Goal: Information Seeking & Learning: Understand process/instructions

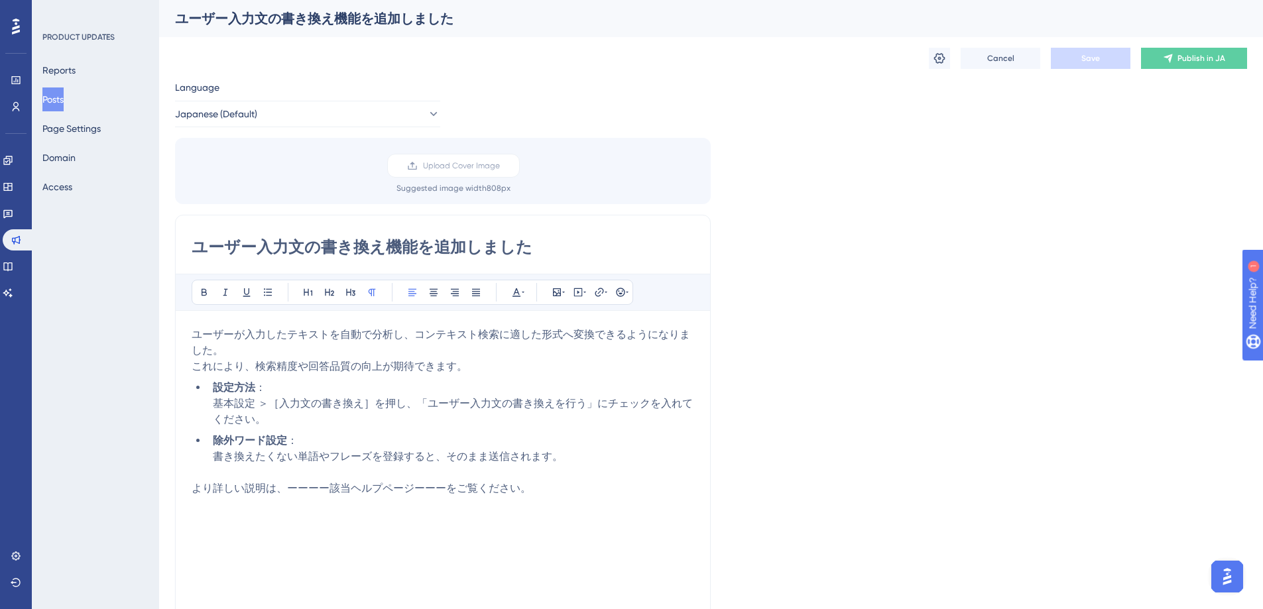
click at [517, 484] on span "より詳しい説明は、ーーーー該当ヘルプページーーーをご覧ください。" at bounding box center [362, 488] width 340 height 13
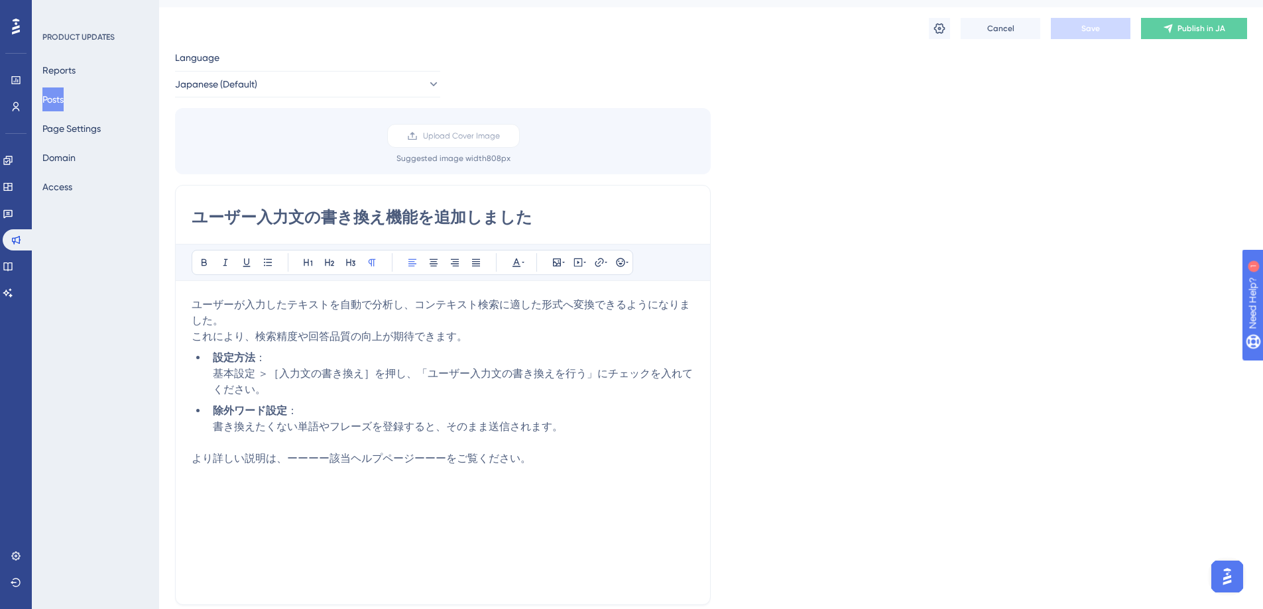
scroll to position [32, 0]
click at [562, 461] on p "より詳しい説明は、ーーーー該当ヘルプページーーーをご覧ください。" at bounding box center [443, 456] width 503 height 16
click at [572, 449] on p "より詳しい説明は、ーーーー該当ヘルプページーーーをご覧ください。" at bounding box center [443, 456] width 503 height 16
click at [194, 458] on span "より詳しい説明は、ーーーー該当ヘルプページーーーをご覧ください。" at bounding box center [362, 456] width 340 height 13
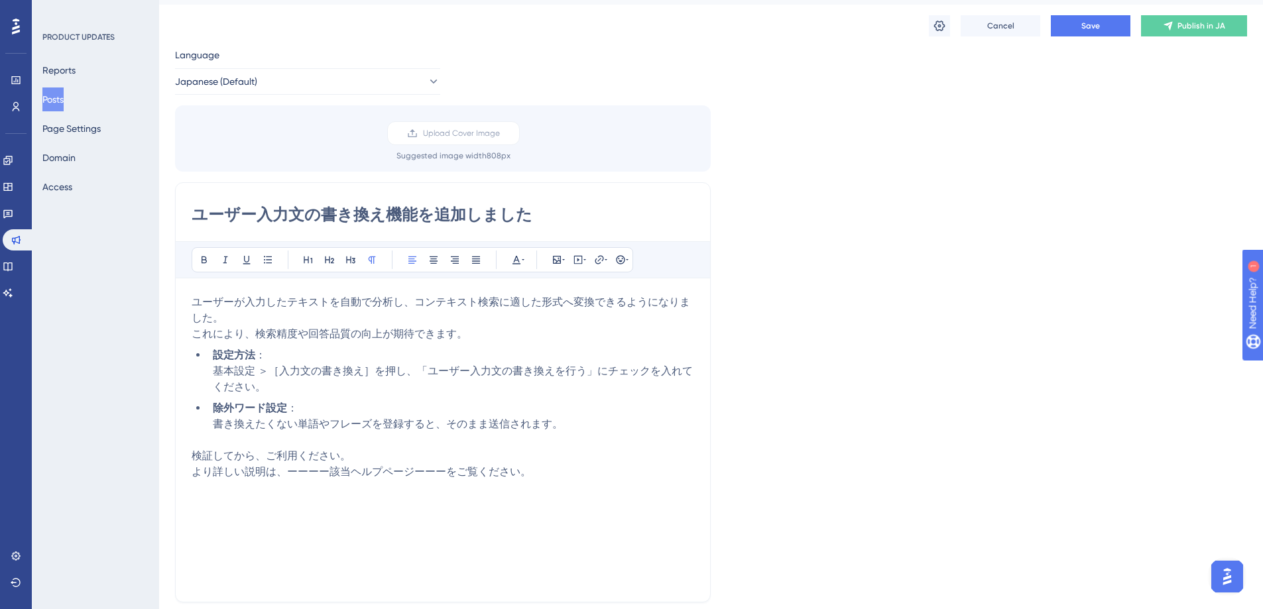
drag, startPoint x: 197, startPoint y: 458, endPoint x: 440, endPoint y: 458, distance: 243.4
click at [440, 458] on p "検証してから、ご利用ください。" at bounding box center [443, 456] width 503 height 16
drag, startPoint x: 194, startPoint y: 456, endPoint x: 386, endPoint y: 456, distance: 191.6
click at [386, 456] on p "検証してから、ご利用ください。" at bounding box center [443, 456] width 503 height 16
copy span "検証してから、ご利用ください。"
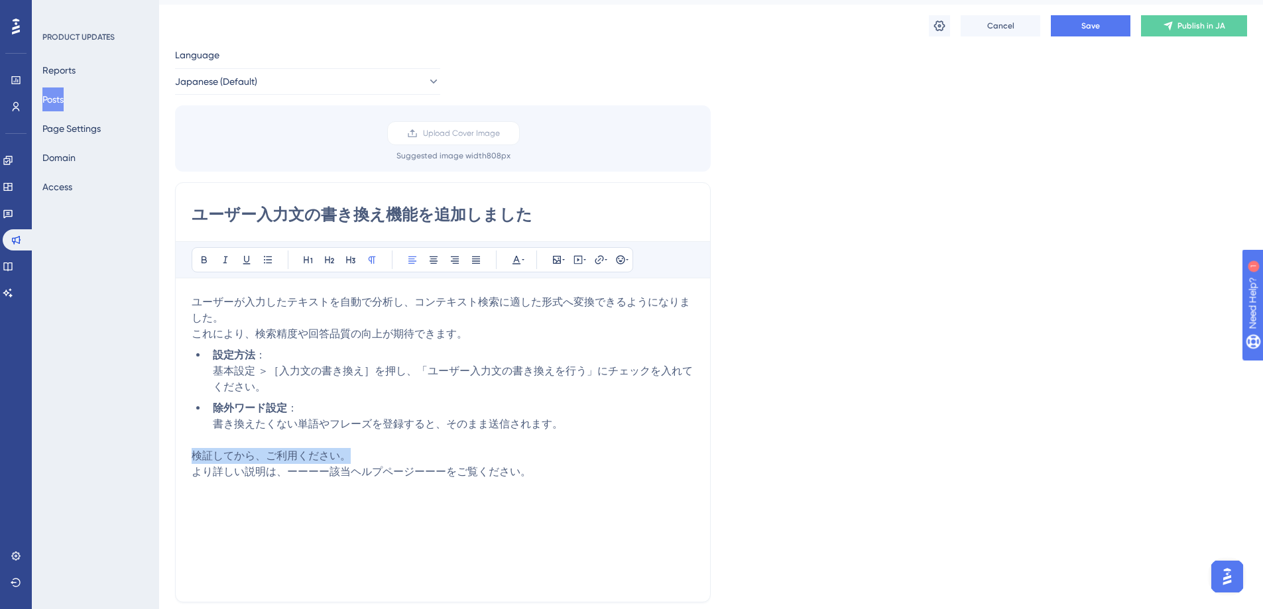
click at [349, 456] on span "検証してから、ご利用ください。" at bounding box center [271, 456] width 159 height 13
drag, startPoint x: 353, startPoint y: 456, endPoint x: 167, endPoint y: 457, distance: 186.3
click at [0, 0] on div "Performance Users Engagement Widgets Feedback Product Updates Knowledge Base AI…" at bounding box center [0, 0] width 0 height 0
click at [471, 450] on p "事前に十分な検証を行ったうえでご利用ください。" at bounding box center [443, 456] width 503 height 16
click at [1089, 24] on span "Save" at bounding box center [1091, 26] width 19 height 11
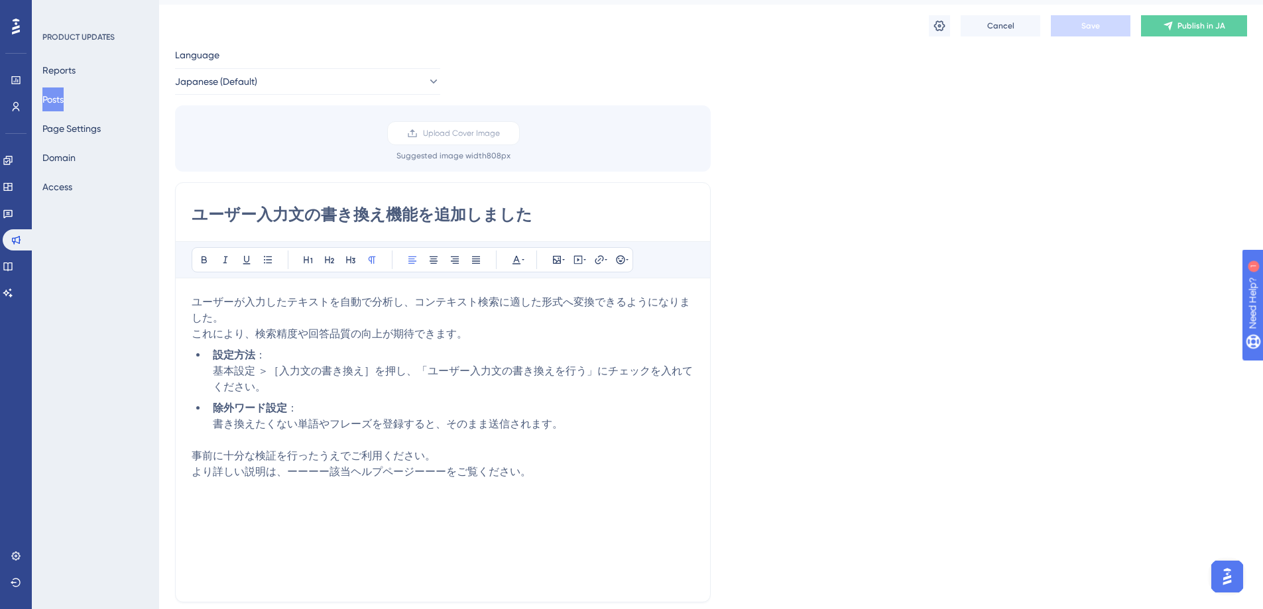
click at [1114, 72] on div "Language Japanese (Default) Upload Cover Image Suggested image width 808 px ユーザ…" at bounding box center [711, 362] width 1072 height 630
click at [194, 334] on span "これにより、検索精度や回答品質の向上が期待できます。" at bounding box center [330, 334] width 276 height 13
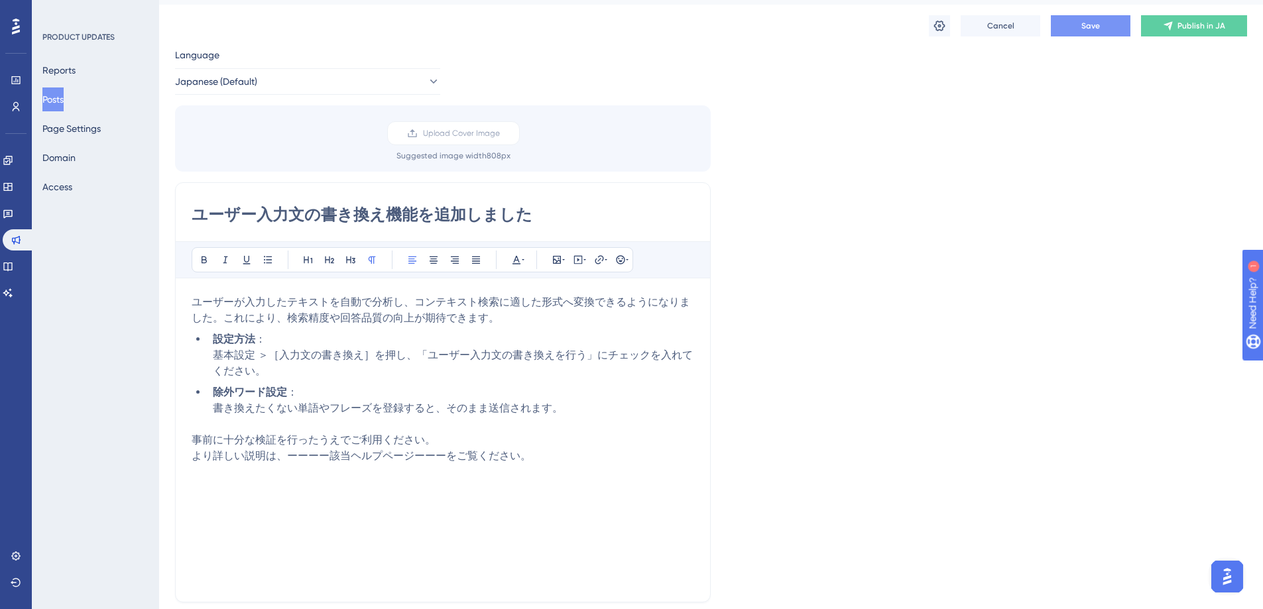
click at [605, 320] on p "ユーザーが入力したテキストを自動で分析し、コンテキスト検索に適した形式へ変換できるようになりました。これにより、検索精度や回答品質の向上が期待できます。" at bounding box center [443, 310] width 503 height 32
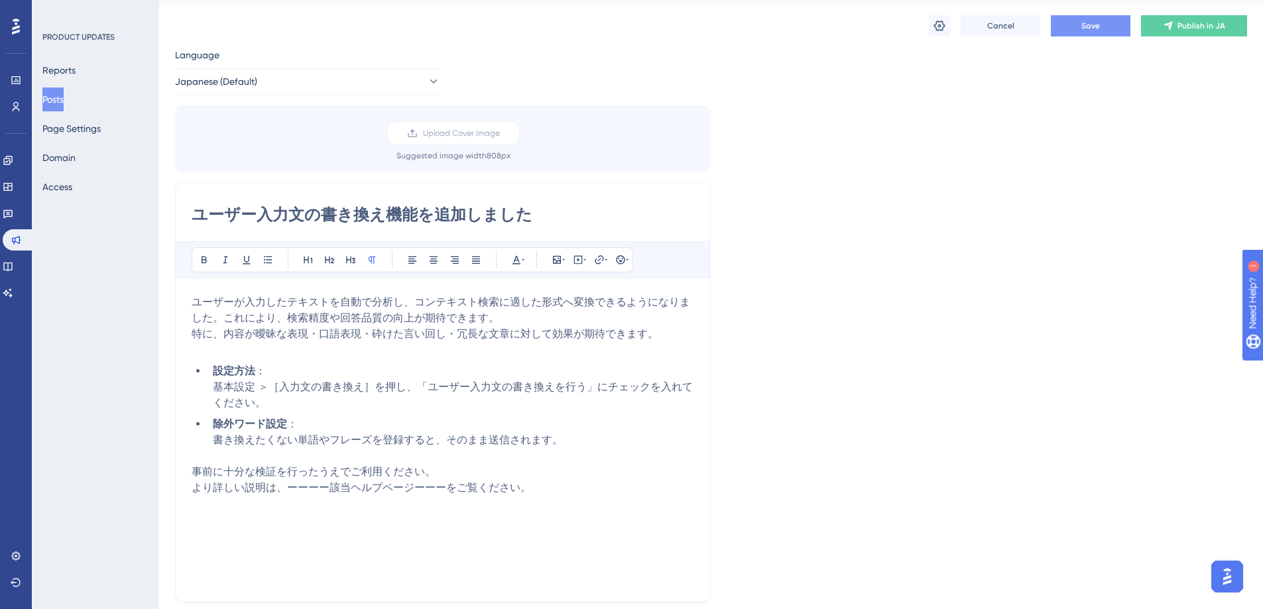
click at [1082, 29] on span "Save" at bounding box center [1091, 26] width 19 height 11
click at [240, 328] on span "特に、内容が曖昧な表現・口語表現・砕けた言い回し・冗長な文章に対して効果が期待できます。" at bounding box center [425, 334] width 467 height 13
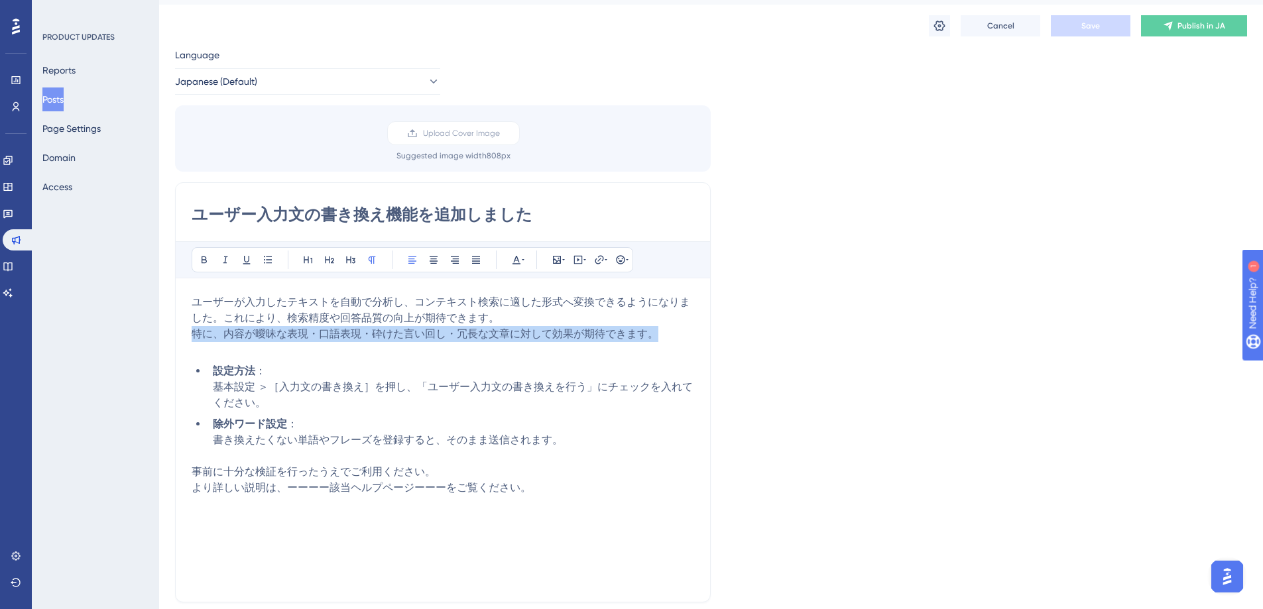
drag, startPoint x: 194, startPoint y: 334, endPoint x: 847, endPoint y: 339, distance: 653.8
click at [847, 339] on div "Language Japanese (Default) Upload Cover Image Suggested image width 808 px ユーザ…" at bounding box center [711, 362] width 1072 height 630
copy span "特に、内容が曖昧な表現・口語表現・砕けた言い回し・冗長な文章に対して効果が期待できます。"
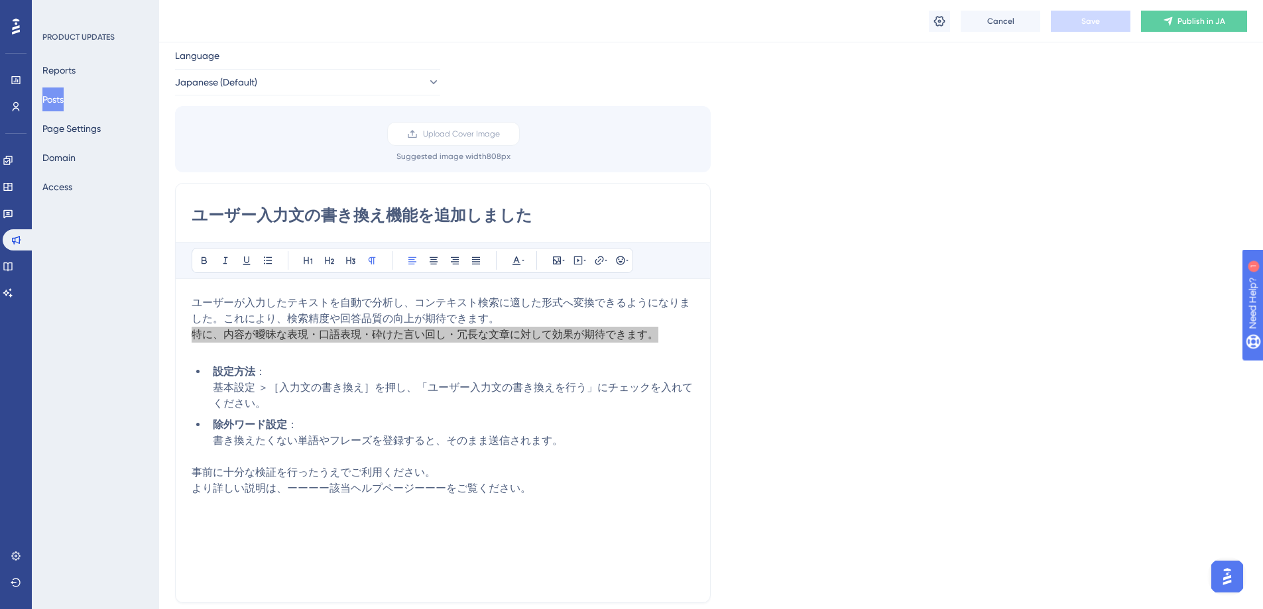
scroll to position [38, 0]
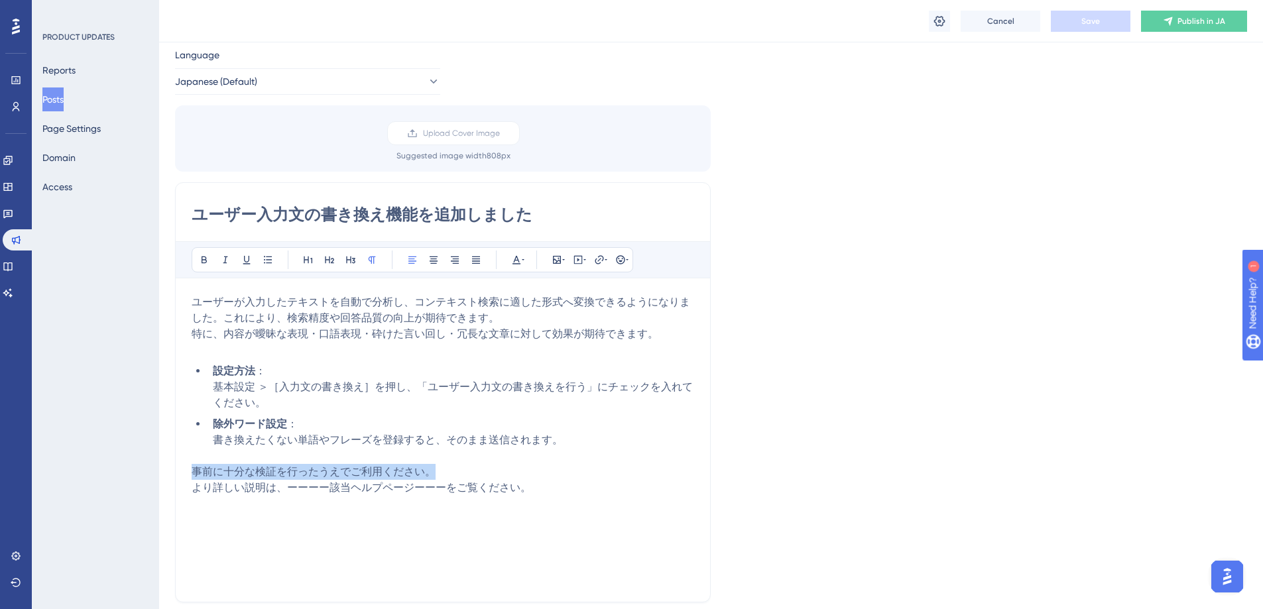
drag, startPoint x: 194, startPoint y: 470, endPoint x: 457, endPoint y: 468, distance: 262.6
click at [457, 468] on p "事前に十分な検証を行ったうえでご利用ください。" at bounding box center [443, 472] width 503 height 16
copy span "事前に十分な検証を行ったうえでご利用ください。"
click at [518, 461] on p at bounding box center [443, 456] width 503 height 16
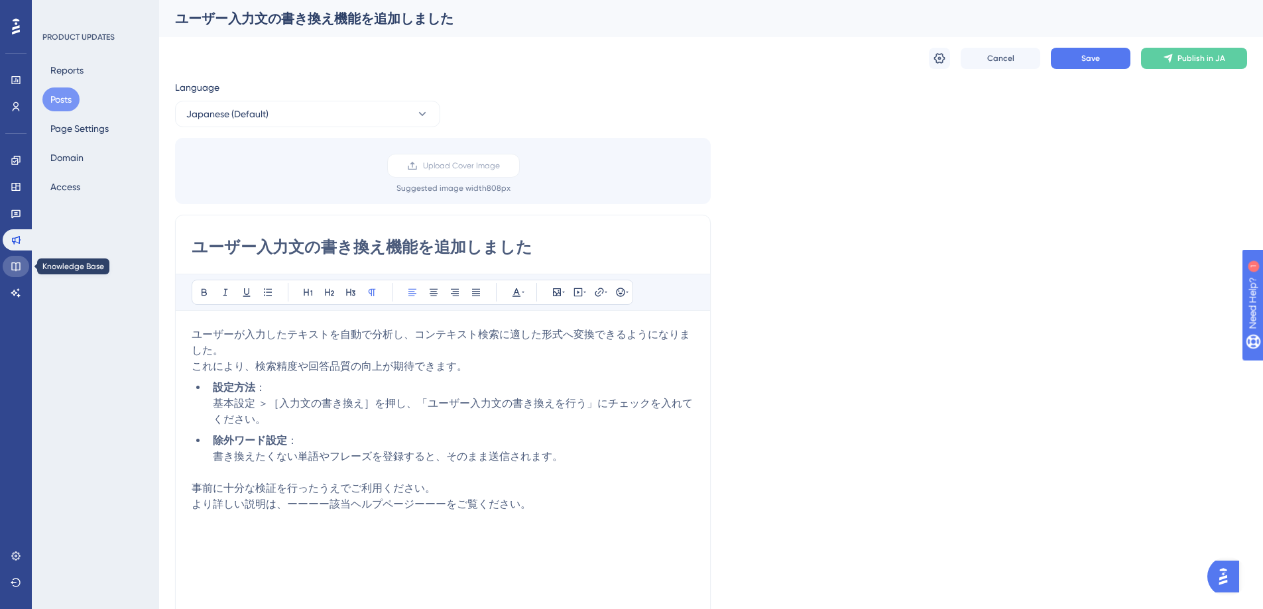
click at [15, 261] on icon at bounding box center [16, 266] width 11 height 11
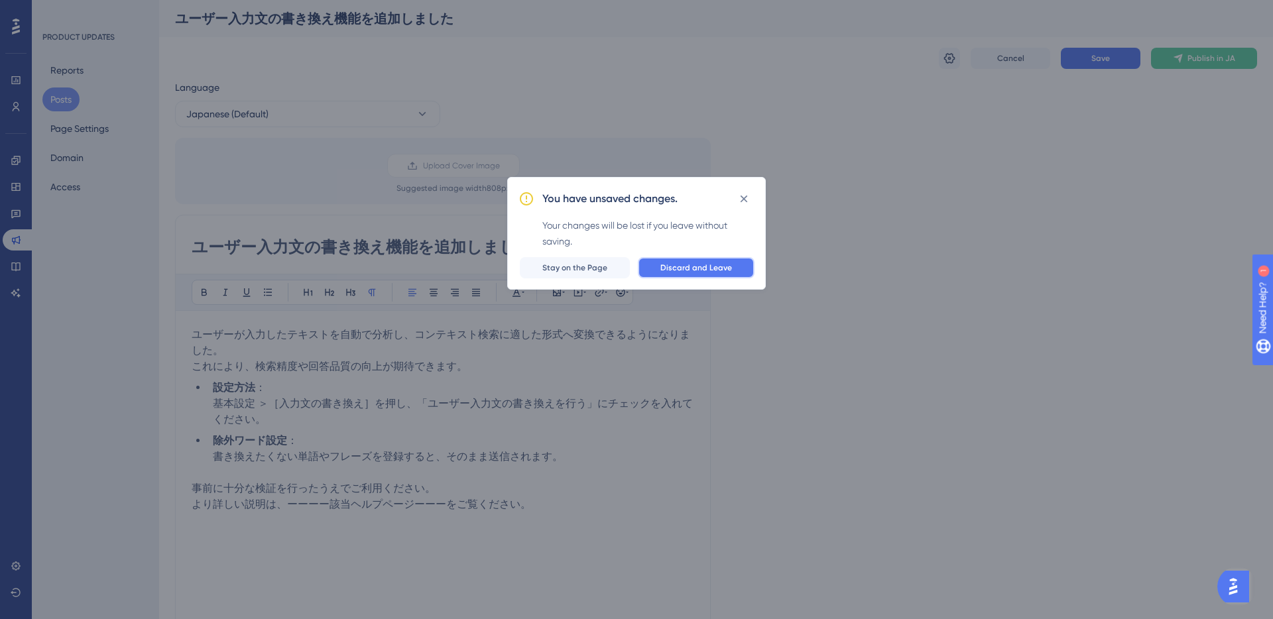
click at [721, 261] on button "Discard and Leave" at bounding box center [696, 267] width 117 height 21
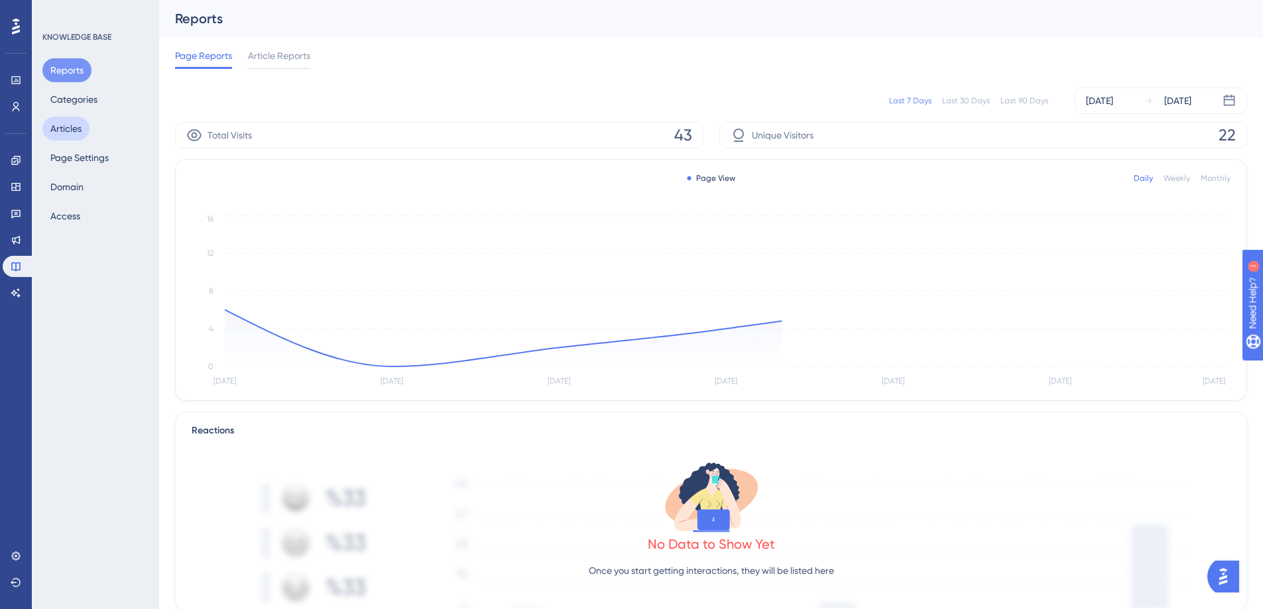
click at [70, 133] on button "Articles" at bounding box center [65, 129] width 47 height 24
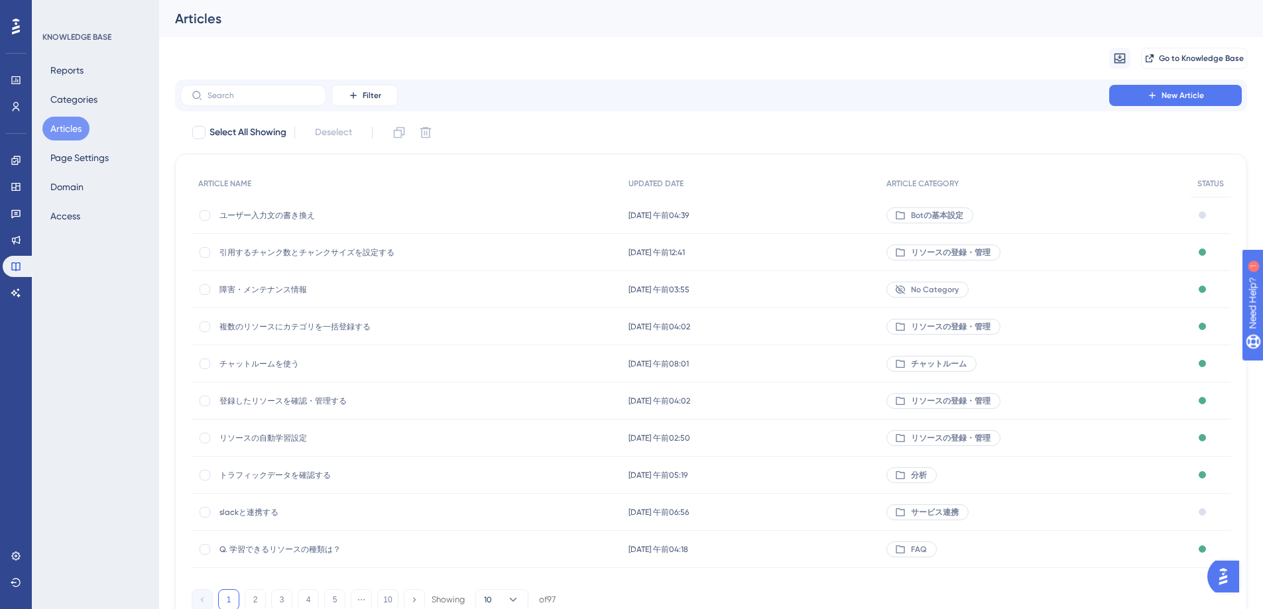
click at [263, 204] on div "ユーザー入力文の書き換え ユーザー入力文の書き換え" at bounding box center [325, 215] width 212 height 37
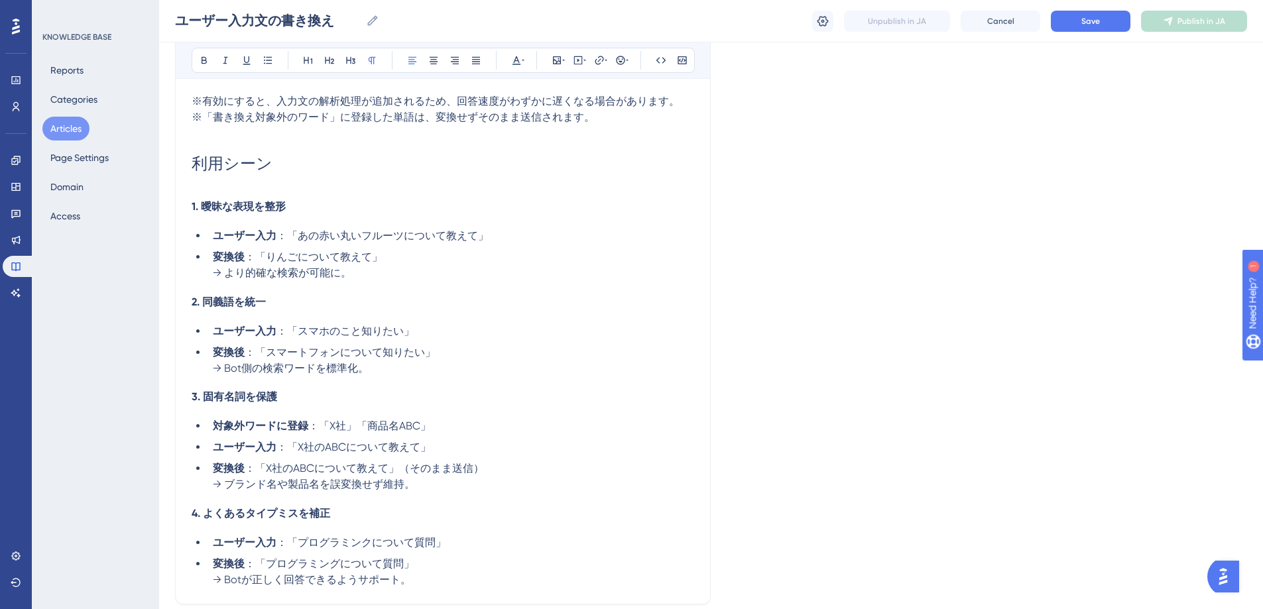
scroll to position [716, 0]
drag, startPoint x: 204, startPoint y: 206, endPoint x: 307, endPoint y: 206, distance: 103.4
click at [307, 206] on h4 "1. 曖昧な表現を整形" at bounding box center [443, 205] width 503 height 14
copy strong "曖昧な表現を整形"
drag, startPoint x: 253, startPoint y: 302, endPoint x: 283, endPoint y: 302, distance: 29.8
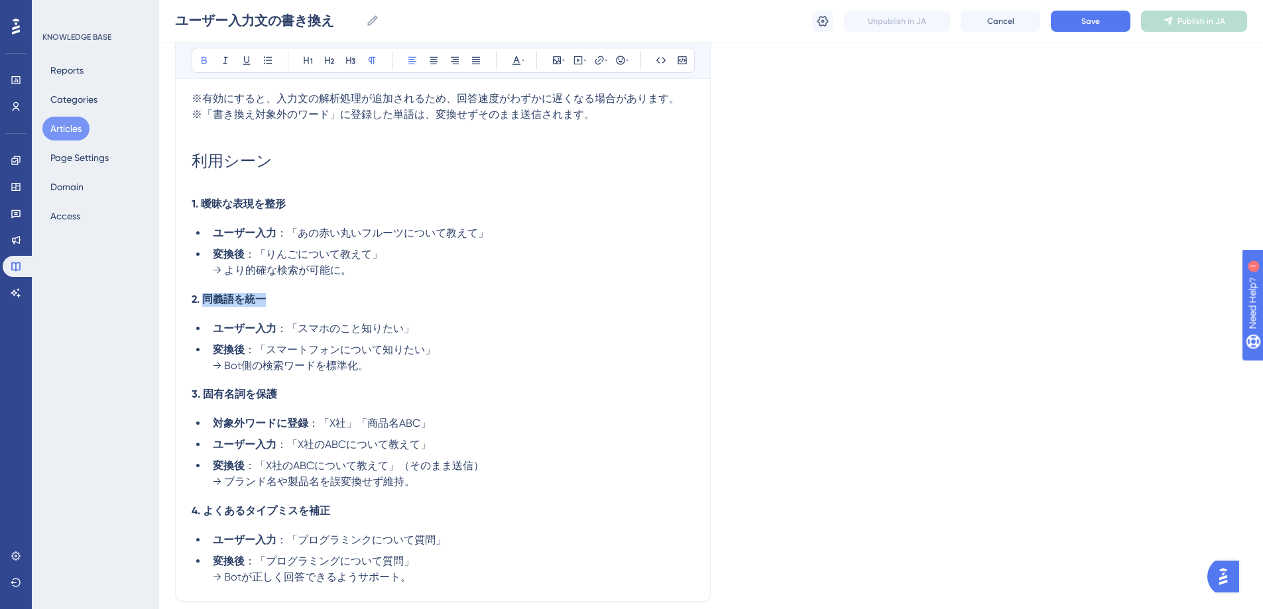
click at [283, 302] on h4 "2. 同義語を統一" at bounding box center [443, 300] width 503 height 14
copy strong "同義語を統一"
drag, startPoint x: 255, startPoint y: 402, endPoint x: 312, endPoint y: 402, distance: 57.0
click at [312, 402] on h4 "3. 固有名詞を保護" at bounding box center [443, 395] width 503 height 14
copy strong "固有名詞を保護"
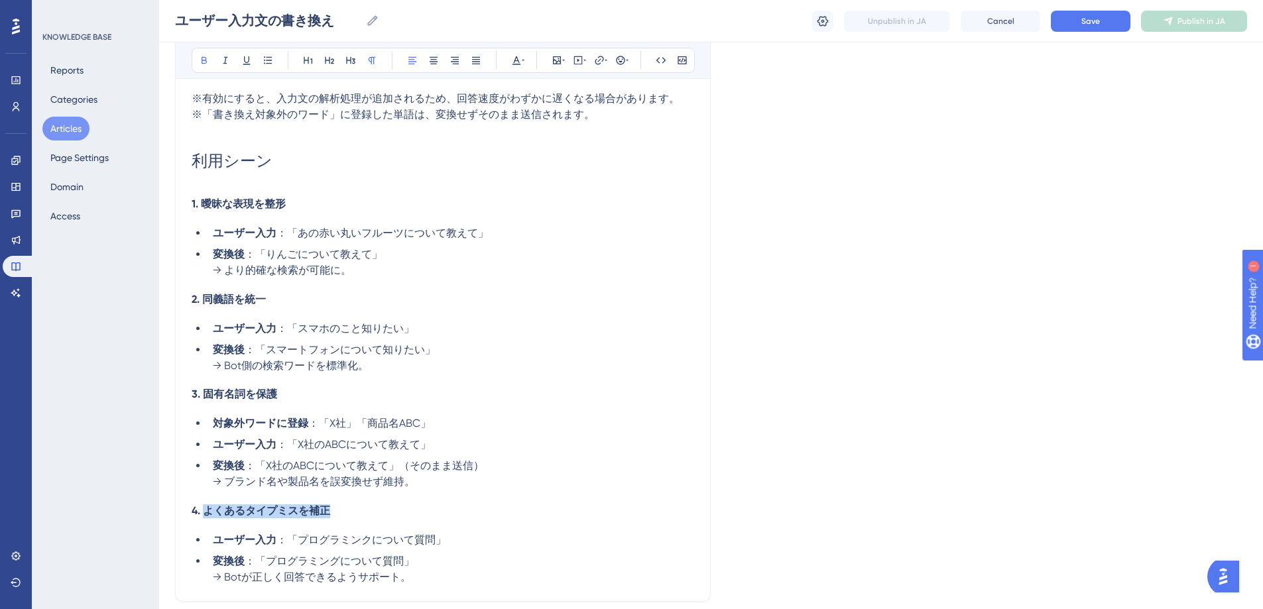
drag, startPoint x: 204, startPoint y: 515, endPoint x: 357, endPoint y: 521, distance: 153.3
click at [357, 519] on h4 "4. よくあるタイプミスを補正" at bounding box center [443, 512] width 503 height 14
copy strong "よくあるタイプミスを補正"
click at [393, 509] on div "ユーザーが入力したテキストを分析し、コンテキスト検索に適した形式に自動変換します。 この機能を有効にすると、Botがユーザーの意図をより正確に把握しやすくなり…" at bounding box center [443, 76] width 503 height 1020
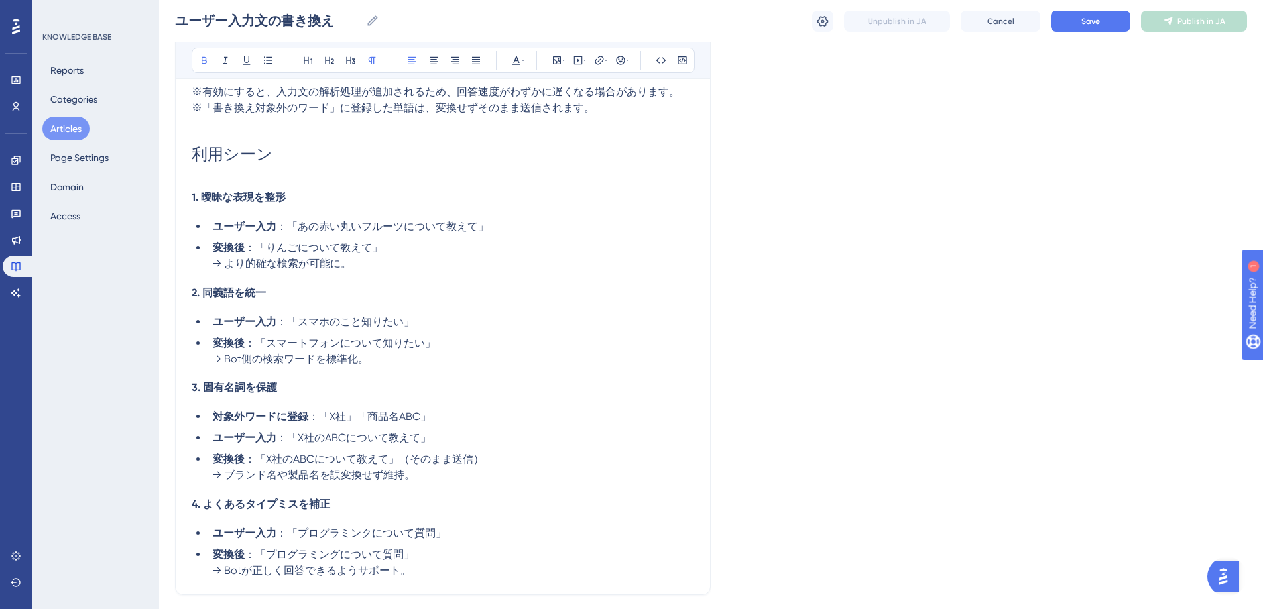
scroll to position [720, 0]
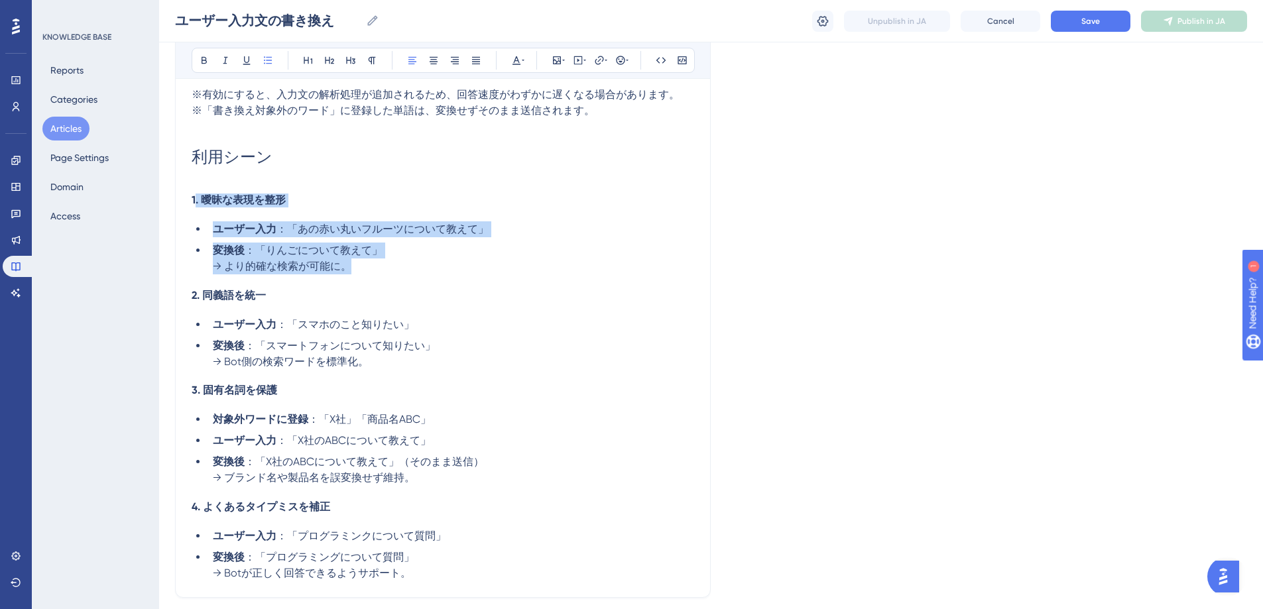
drag, startPoint x: 358, startPoint y: 270, endPoint x: 194, endPoint y: 198, distance: 179.0
click at [194, 198] on div "ユーザーが入力したテキストを分析し、コンテキスト検索に適した形式に自動変換します。 この機能を有効にすると、Botがユーザーの意図をより正確に把握しやすくなり…" at bounding box center [443, 72] width 503 height 1020
copy div ". 曖昧な表現を整形 ユーザー入力 ：「あの赤い丸いフルーツについて教えて」 変換後 ：「りんごについて教えて」 → より的確な検索が可能に。"
click at [365, 272] on li "変換後 ：「りんごについて教えて」 → より的確な検索が可能に。" at bounding box center [451, 259] width 487 height 32
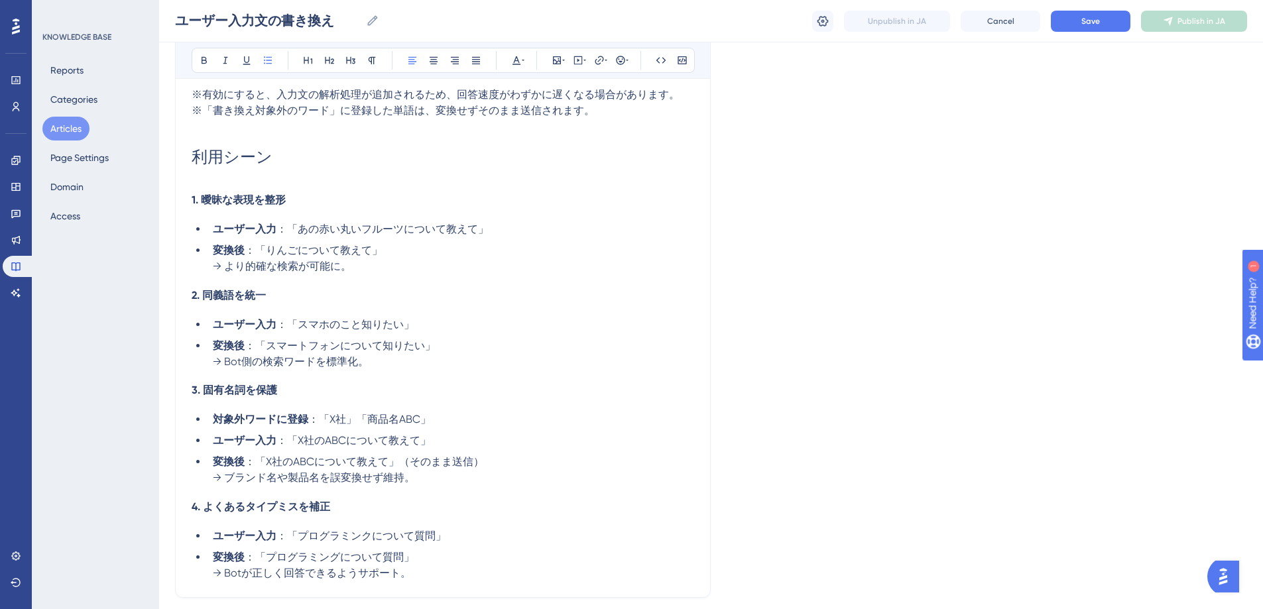
click at [365, 272] on li "変換後 ：「りんごについて教えて」 → より的確な検索が可能に。" at bounding box center [451, 259] width 487 height 32
click at [360, 233] on span "：「あの赤い丸いフルーツについて教えて」" at bounding box center [383, 229] width 212 height 13
click at [366, 232] on span "：「あの赤い丸い、秋に旬を迎えるフルーツについて教えて」" at bounding box center [425, 229] width 297 height 13
click at [1084, 30] on button "Save" at bounding box center [1091, 21] width 80 height 21
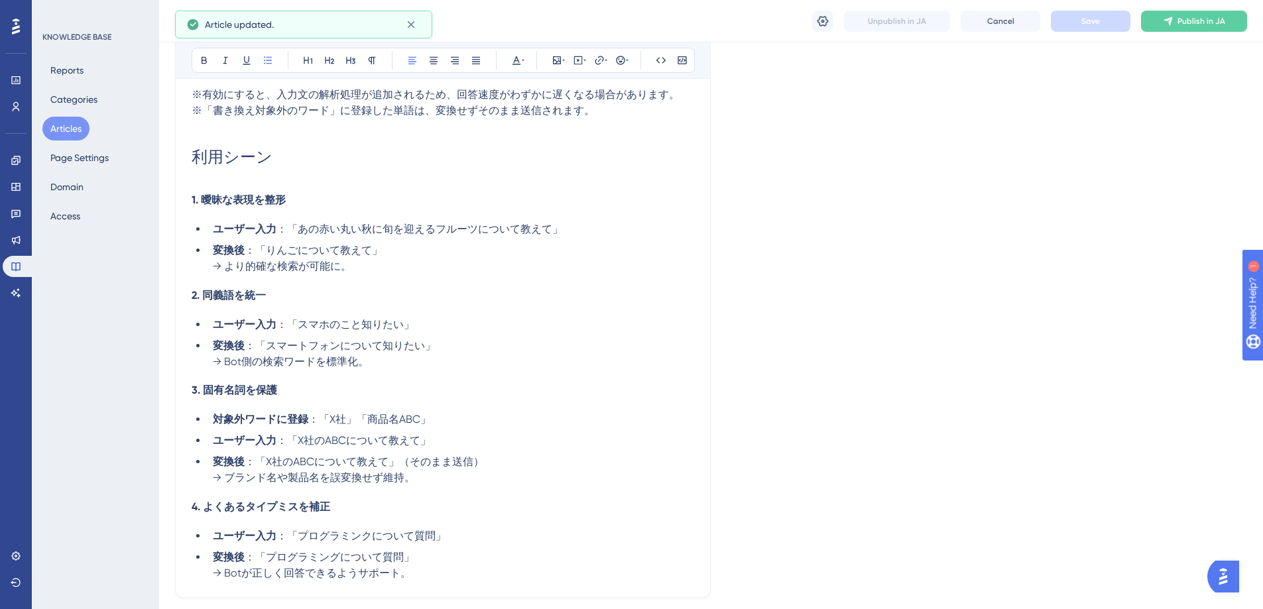
click at [384, 253] on li "変換後 ：「りんごについて教えて」 → より的確な検索が可能に。" at bounding box center [451, 259] width 487 height 32
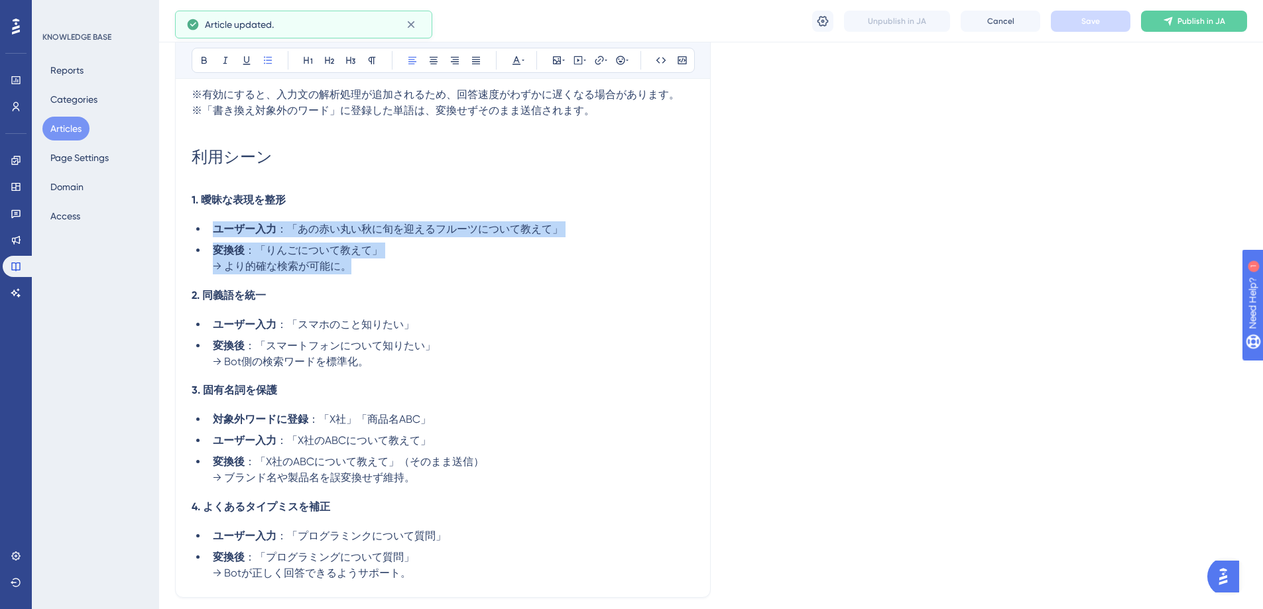
drag, startPoint x: 371, startPoint y: 269, endPoint x: 211, endPoint y: 227, distance: 165.0
click at [211, 227] on ul "ユーザー入力 ：「あの赤い丸い秋に旬を迎えるフルーツについて教えて」 変換後 ：「りんごについて教えて」 → より的確な検索が可能に。" at bounding box center [443, 247] width 503 height 53
copy ul "ユーザー入力 ：「あの赤い丸い秋に旬を迎えるフルーツについて教えて」 変換後 ：「りんごについて教えて」 → より的確な検索が可能に。"
click at [366, 264] on li "変換後 ：「りんごについて教えて」 → より的確な検索が可能に。" at bounding box center [451, 259] width 487 height 32
drag, startPoint x: 364, startPoint y: 267, endPoint x: 198, endPoint y: 196, distance: 181.2
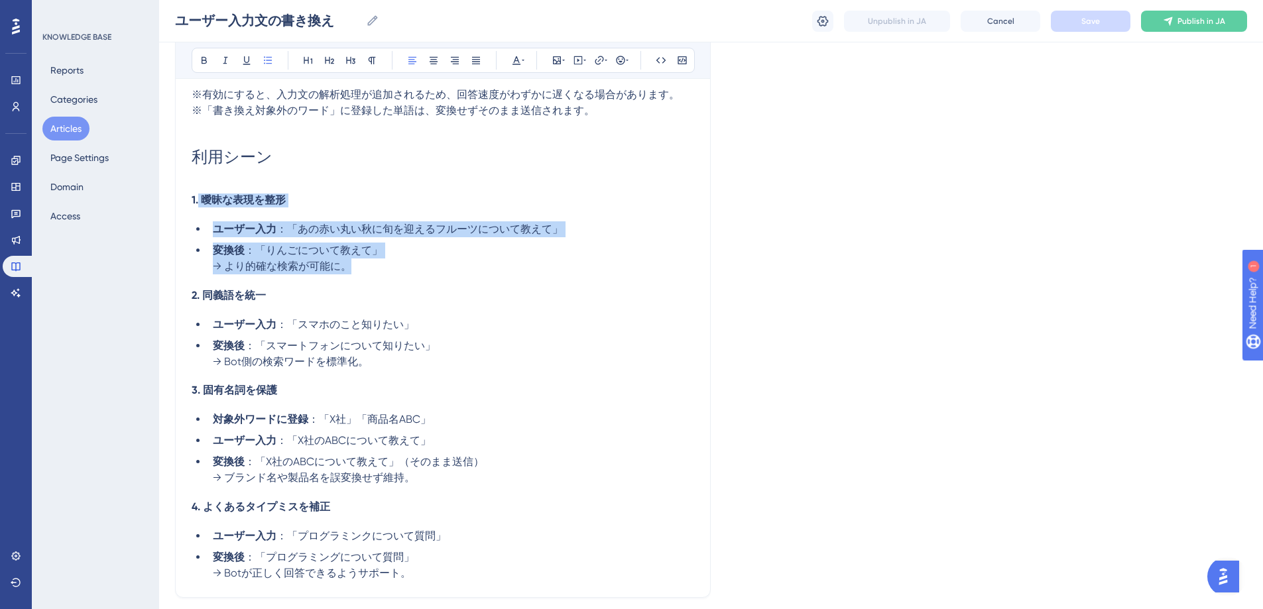
click at [198, 196] on div "ユーザーが入力したテキストを分析し、コンテキスト検索に適した形式に自動変換します。 この機能を有効にすると、Botがユーザーの意図をより正確に把握しやすくなり…" at bounding box center [443, 72] width 503 height 1020
copy div "曖昧な表現を整形 ユーザー入力 ：「あの赤い丸い秋に旬を迎えるフルーツについて教えて」 変換後 ：「りんごについて教えて」 → より的確な検索が可能に。"
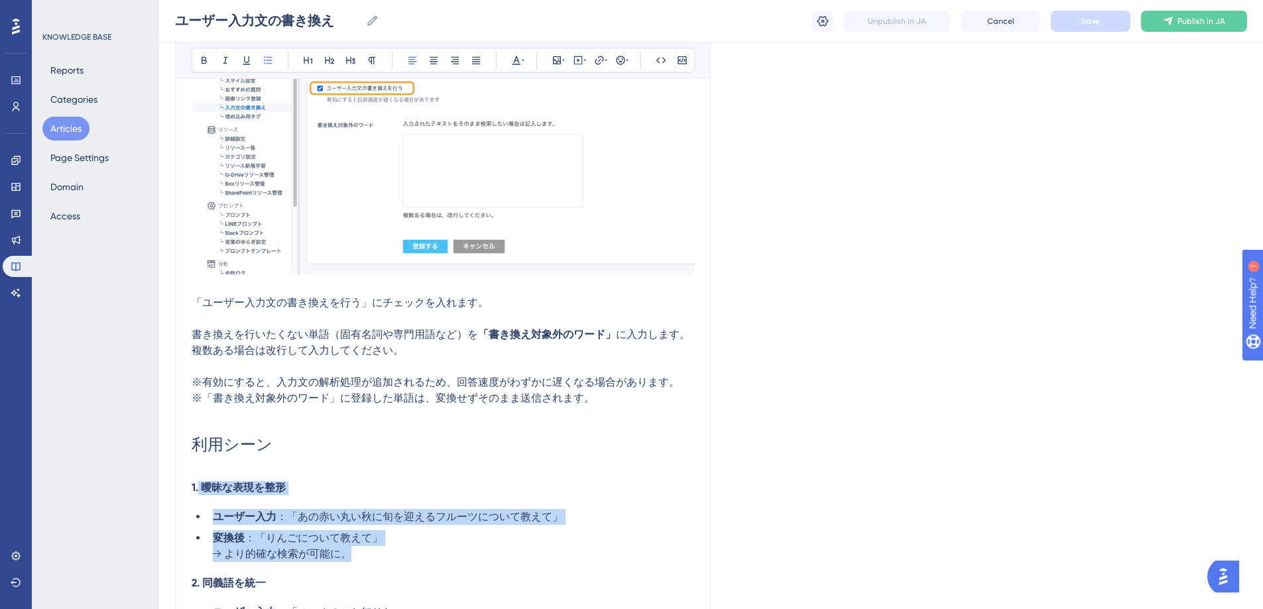
scroll to position [430, 0]
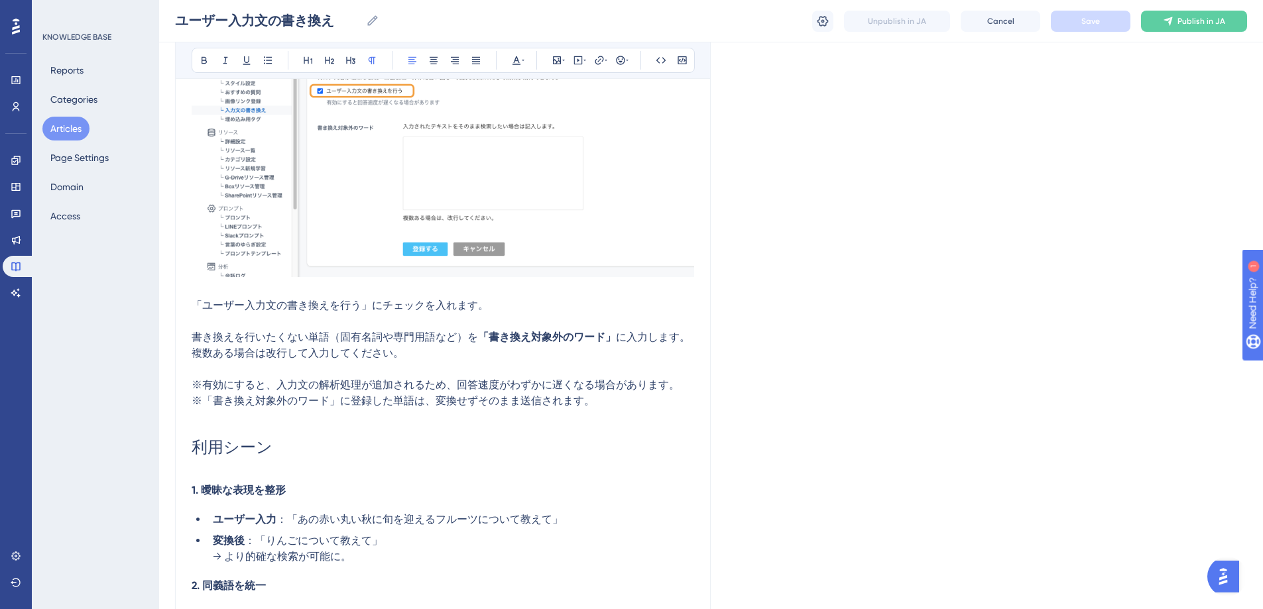
click at [613, 398] on p "※「書き換え対象外のワード」に登録した単語は、変換せずそのまま送信されます。" at bounding box center [443, 401] width 503 height 16
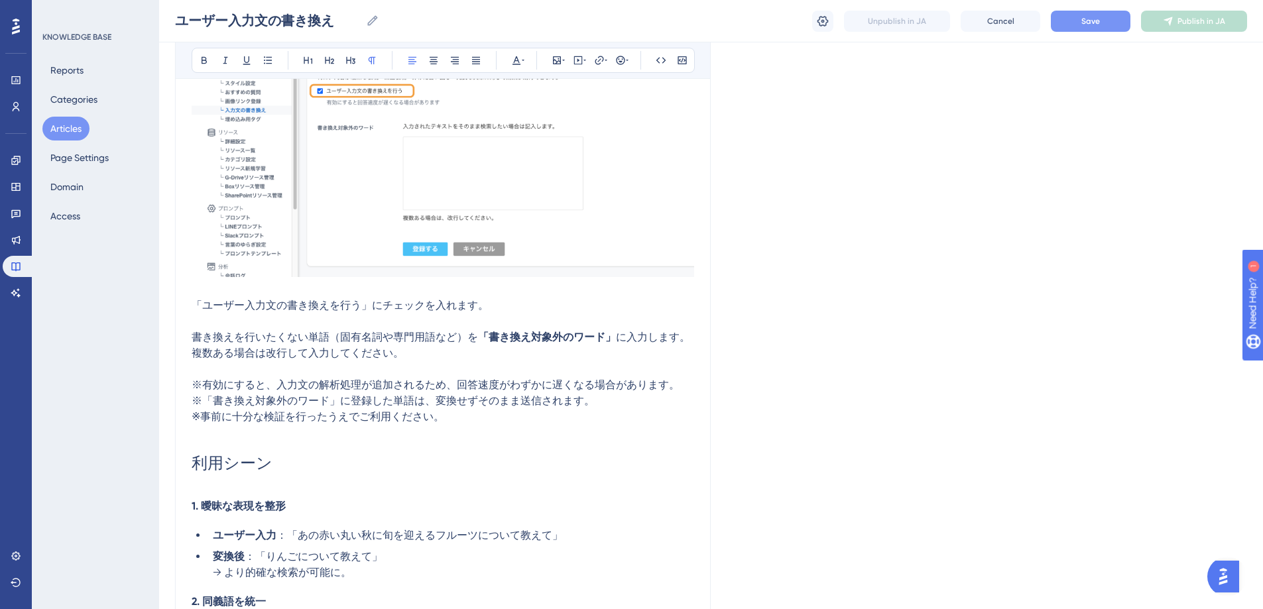
click at [1082, 16] on span "Save" at bounding box center [1091, 21] width 19 height 11
